Goal: Task Accomplishment & Management: Complete application form

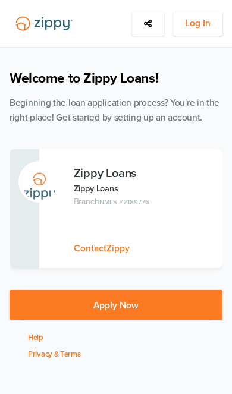
click at [205, 29] on span "Log In" at bounding box center [198, 23] width 26 height 15
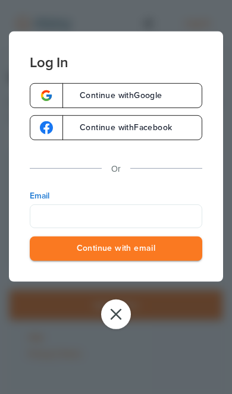
click at [125, 221] on input "Email" at bounding box center [116, 216] width 172 height 24
type input "**********"
click at [116, 250] on button "Continue with email" at bounding box center [116, 248] width 172 height 24
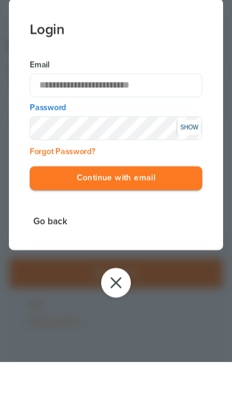
click at [177, 198] on button "Continue with email" at bounding box center [116, 210] width 172 height 24
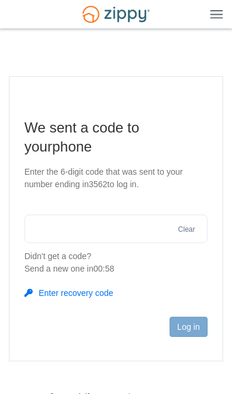
click at [157, 230] on input "text" at bounding box center [115, 229] width 183 height 29
click at [166, 229] on input "text" at bounding box center [115, 229] width 183 height 29
click at [124, 232] on input "text" at bounding box center [115, 229] width 183 height 29
click at [127, 233] on input "text" at bounding box center [115, 229] width 183 height 29
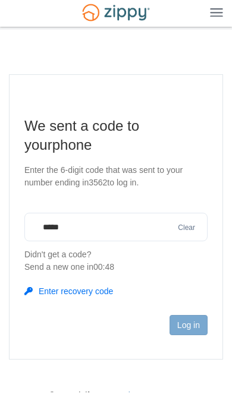
type input "******"
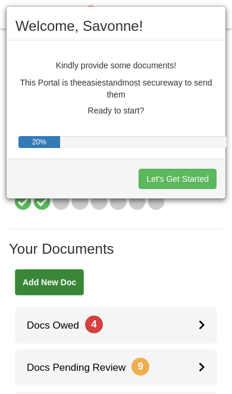
click at [102, 298] on div "Welcome, Savonne! Kindly provide some documents! This Portal is the easiest and…" at bounding box center [116, 197] width 232 height 394
click at [209, 301] on div "Welcome, Savonne! Kindly provide some documents! This Portal is the easiest and…" at bounding box center [116, 197] width 232 height 394
click at [203, 302] on div "Welcome, Savonne! Kindly provide some documents! This Portal is the easiest and…" at bounding box center [116, 197] width 232 height 394
click at [194, 184] on button "Let's Get Started" at bounding box center [177, 179] width 78 height 20
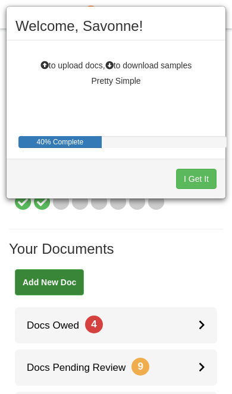
click at [201, 301] on div "Welcome, Savonne! to upload docs, to download samples Pretty Simple 40% Complet…" at bounding box center [116, 197] width 232 height 394
click at [211, 303] on div "Welcome, Savonne! to upload docs, to download samples Pretty Simple 40% Complet…" at bounding box center [116, 197] width 232 height 394
click at [94, 304] on div "Welcome, Savonne! to upload docs, to download samples Pretty Simple 40% Complet…" at bounding box center [116, 197] width 232 height 394
click at [202, 187] on button "I Get It" at bounding box center [196, 179] width 40 height 20
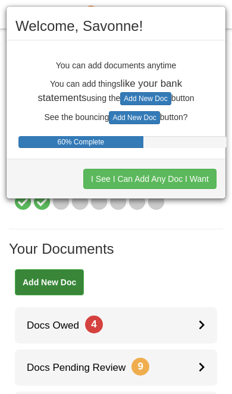
click at [213, 188] on button "I See I Can Add Any Doc I Want" at bounding box center [149, 179] width 133 height 20
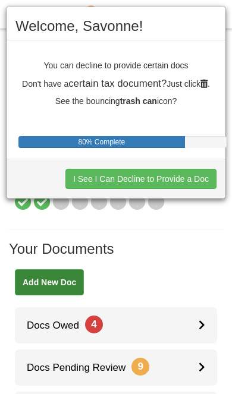
click at [197, 188] on button "I See I Can Decline to Provide a Doc" at bounding box center [140, 179] width 151 height 20
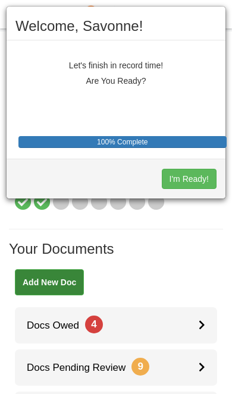
click at [203, 185] on button "I'm Ready!" at bounding box center [189, 179] width 55 height 20
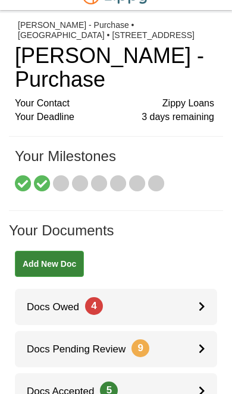
scroll to position [19, 0]
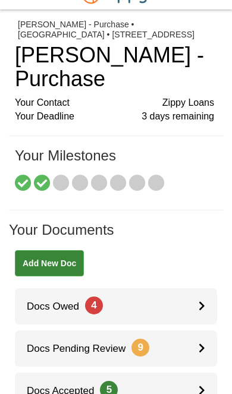
click at [206, 288] on div at bounding box center [207, 306] width 18 height 36
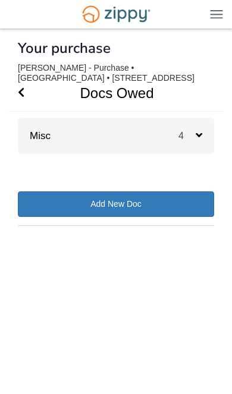
click at [191, 137] on span "4" at bounding box center [186, 136] width 17 height 10
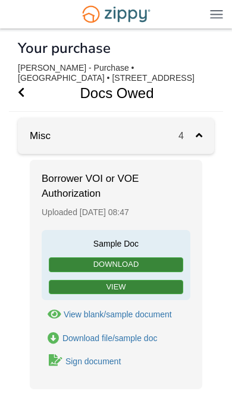
click at [117, 283] on link "View" at bounding box center [116, 287] width 134 height 15
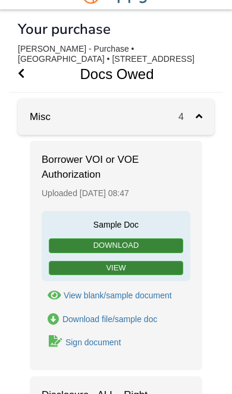
scroll to position [20, 0]
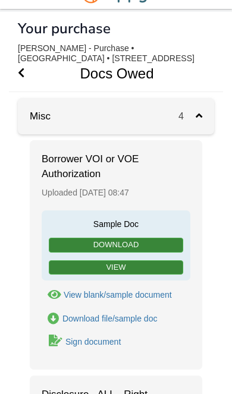
click at [117, 343] on div "Sign document" at bounding box center [92, 342] width 55 height 10
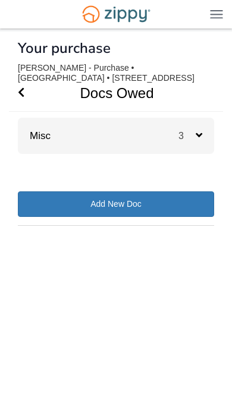
click at [193, 140] on span "3" at bounding box center [186, 136] width 17 height 10
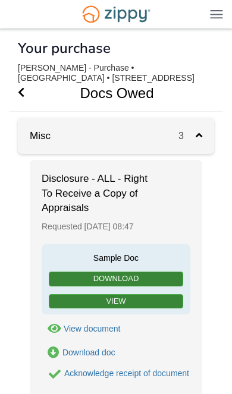
click at [23, 93] on icon "Go Back" at bounding box center [21, 92] width 7 height 11
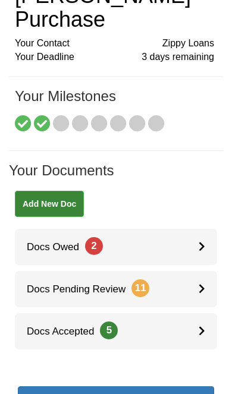
scroll to position [74, 0]
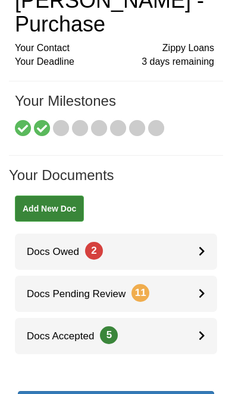
click at [201, 288] on icon at bounding box center [201, 293] width 7 height 10
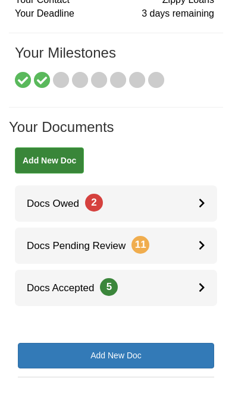
scroll to position [125, 0]
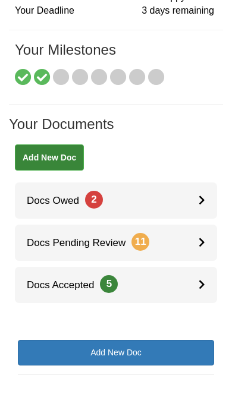
click at [201, 267] on div at bounding box center [207, 285] width 18 height 36
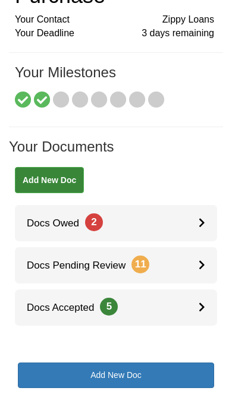
scroll to position [100, 0]
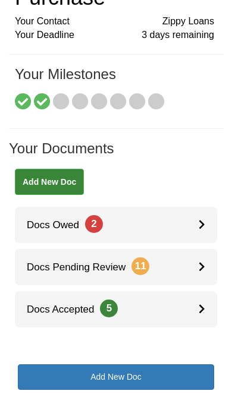
click at [198, 219] on icon at bounding box center [201, 224] width 7 height 10
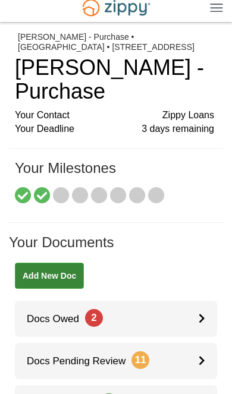
scroll to position [0, 0]
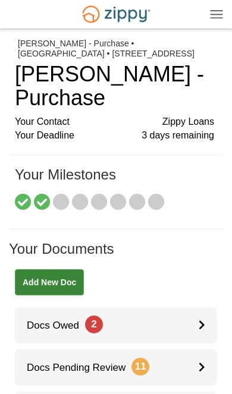
click at [62, 194] on icon at bounding box center [61, 202] width 17 height 17
click at [215, 17] on img at bounding box center [216, 14] width 13 height 9
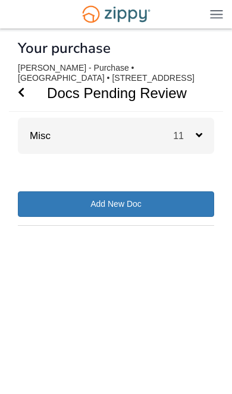
click at [191, 137] on span "11" at bounding box center [184, 136] width 23 height 10
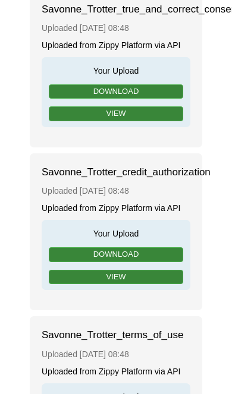
scroll to position [1247, 0]
click at [140, 270] on link "View" at bounding box center [116, 277] width 134 height 15
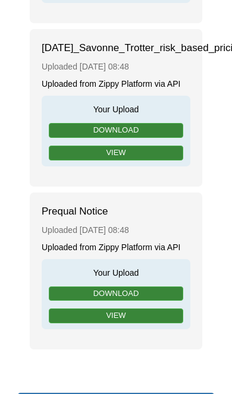
scroll to position [1861, 0]
click at [125, 320] on link "View" at bounding box center [116, 315] width 134 height 15
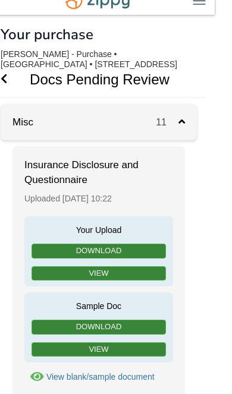
scroll to position [0, 17]
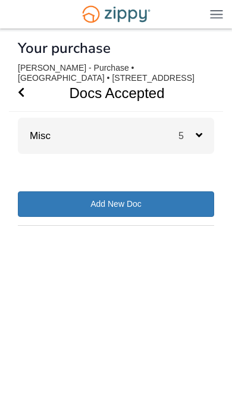
click at [193, 134] on span "5" at bounding box center [186, 136] width 17 height 10
click at [195, 138] on icon at bounding box center [198, 135] width 7 height 11
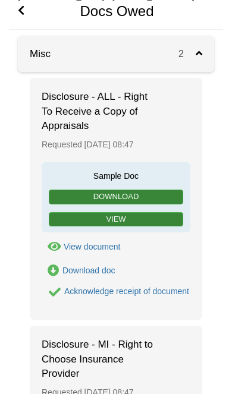
scroll to position [81, 0]
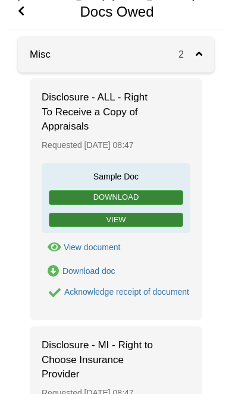
click at [160, 221] on link "View" at bounding box center [116, 220] width 134 height 15
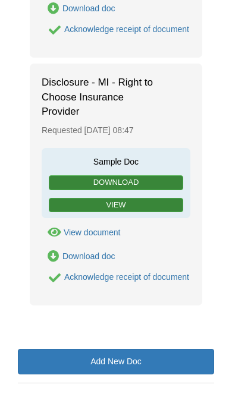
scroll to position [342, 0]
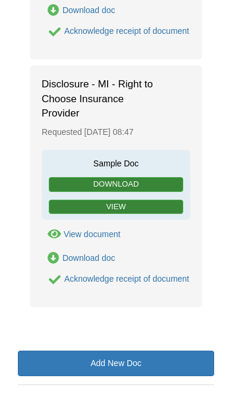
click at [163, 215] on link "View" at bounding box center [116, 207] width 134 height 15
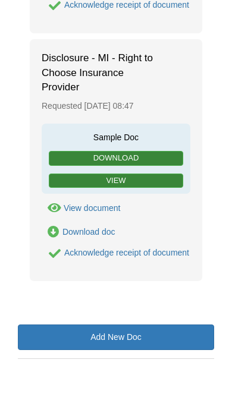
scroll to position [390, 0]
